Goal: Information Seeking & Learning: Find specific fact

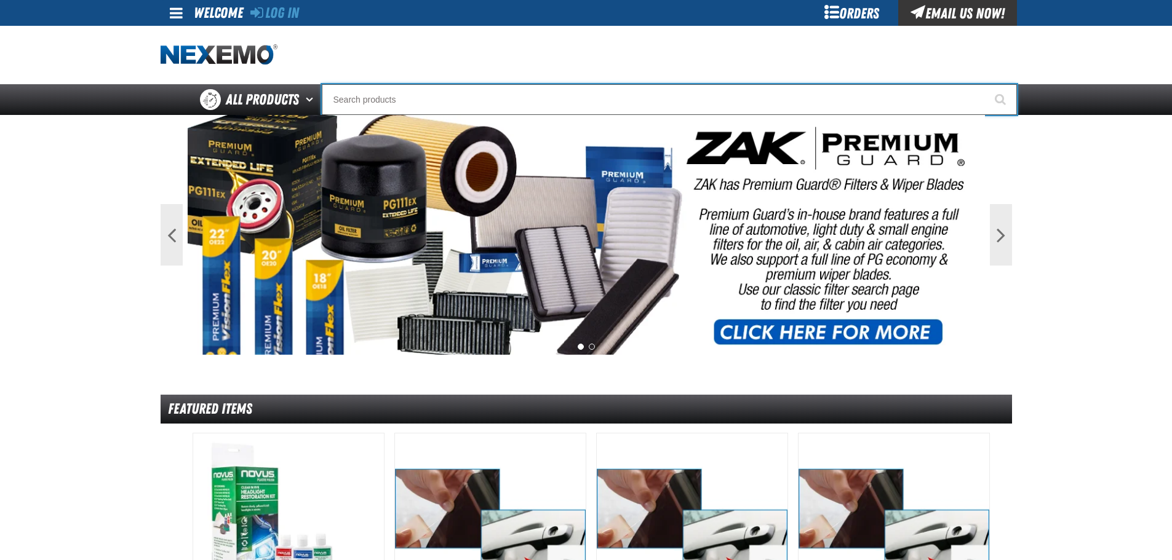
click at [466, 97] on input "Search" at bounding box center [669, 99] width 695 height 31
type input "fr"
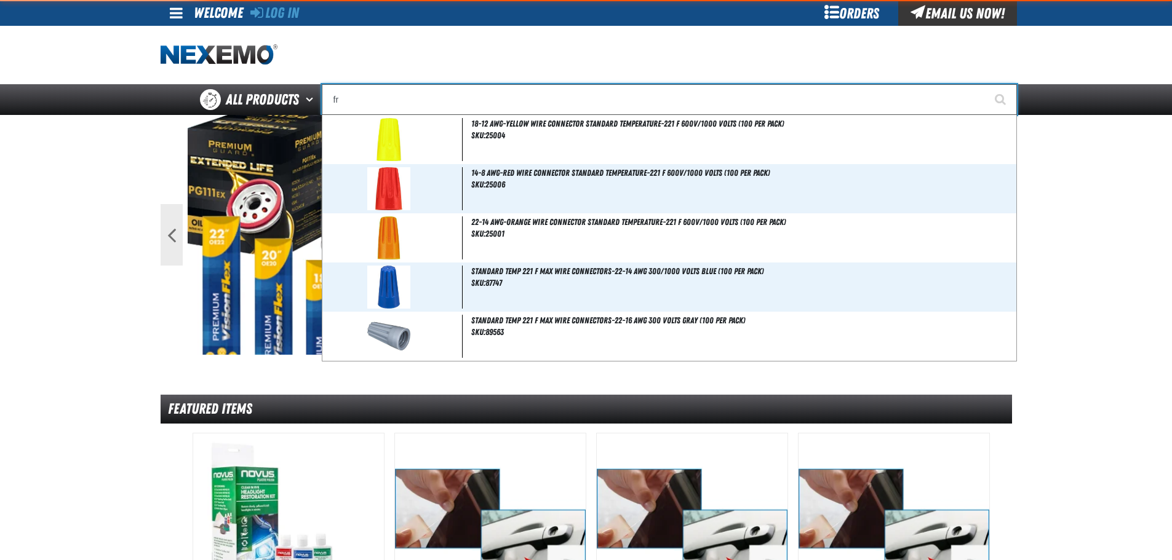
type input "frOM"
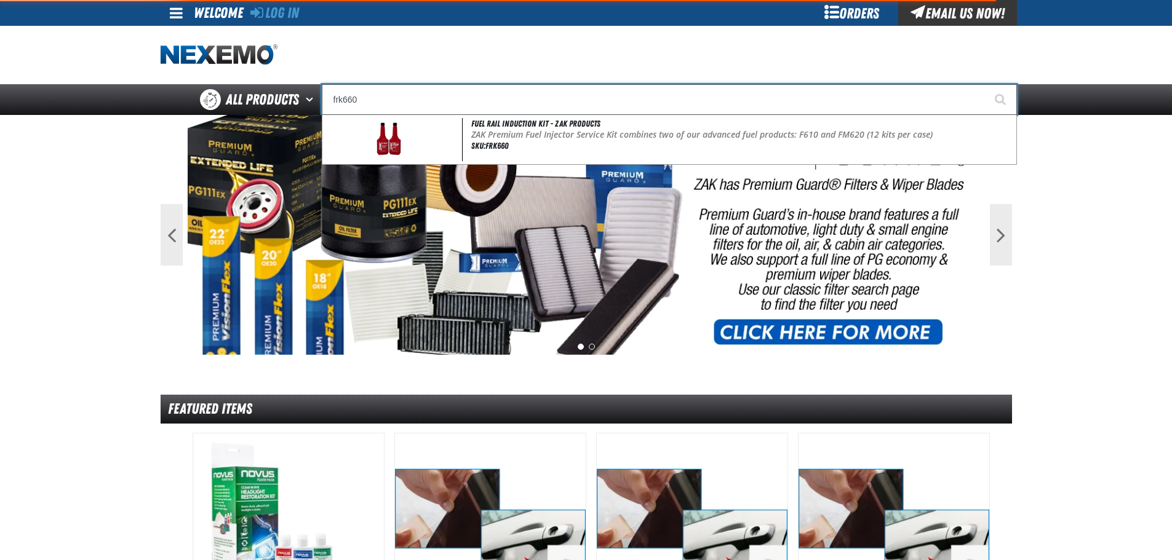
type input "frk660"
click at [986, 84] on button "Start Searching" at bounding box center [1001, 99] width 31 height 31
